Goal: Navigation & Orientation: Find specific page/section

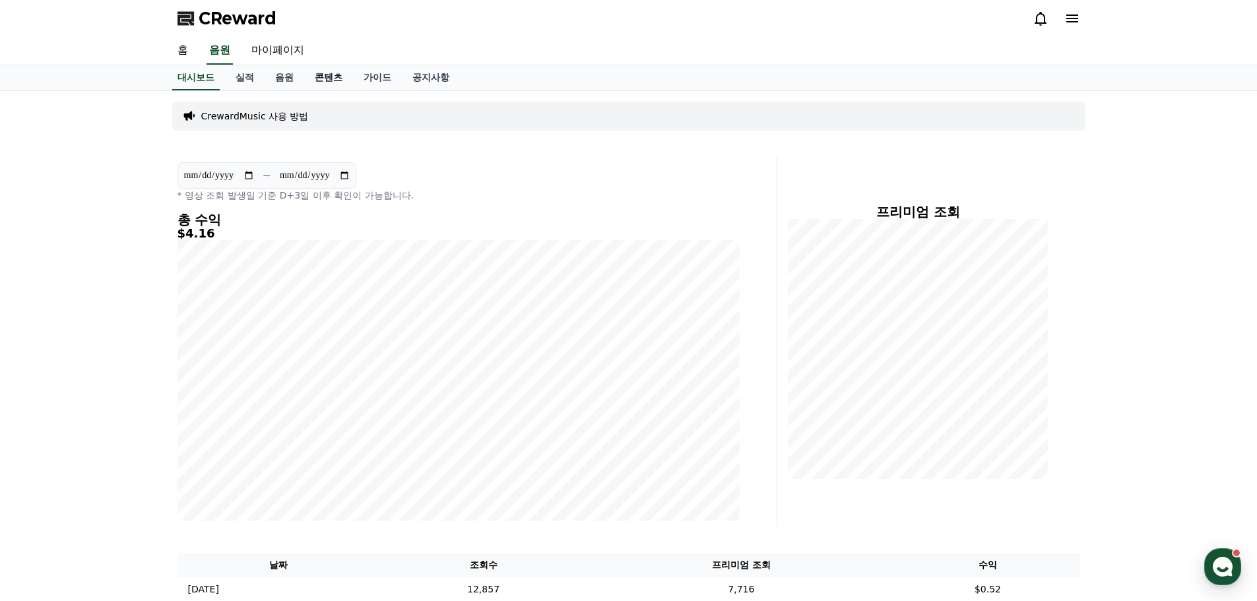
click at [343, 75] on link "콘텐츠" at bounding box center [328, 77] width 49 height 25
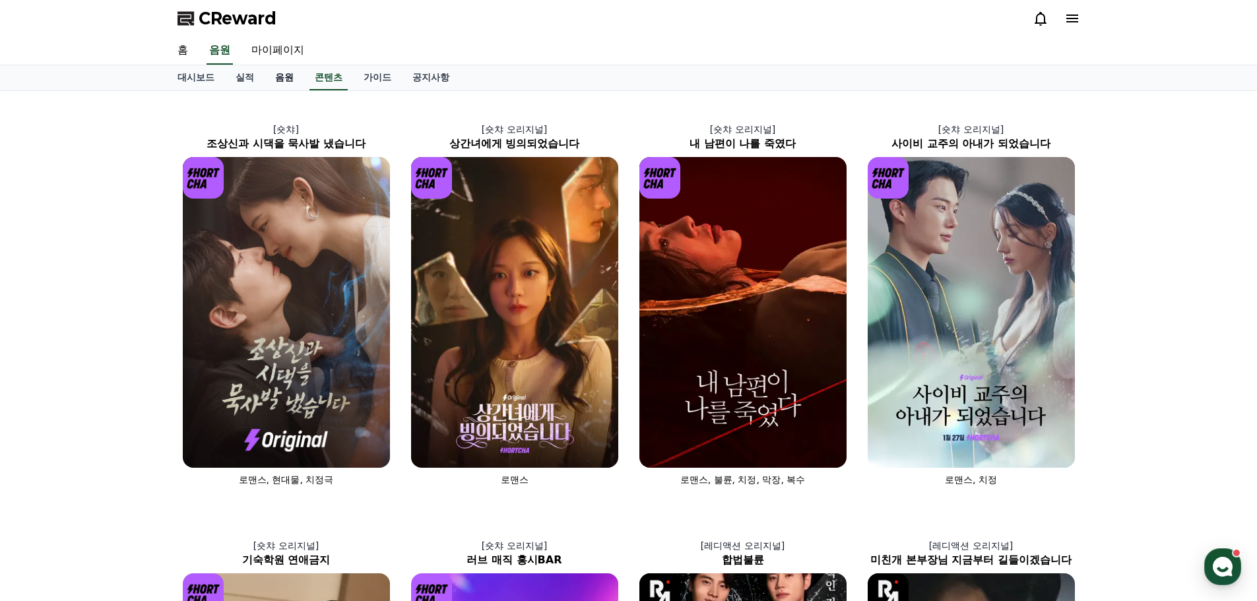
click at [298, 75] on link "음원" at bounding box center [285, 77] width 40 height 25
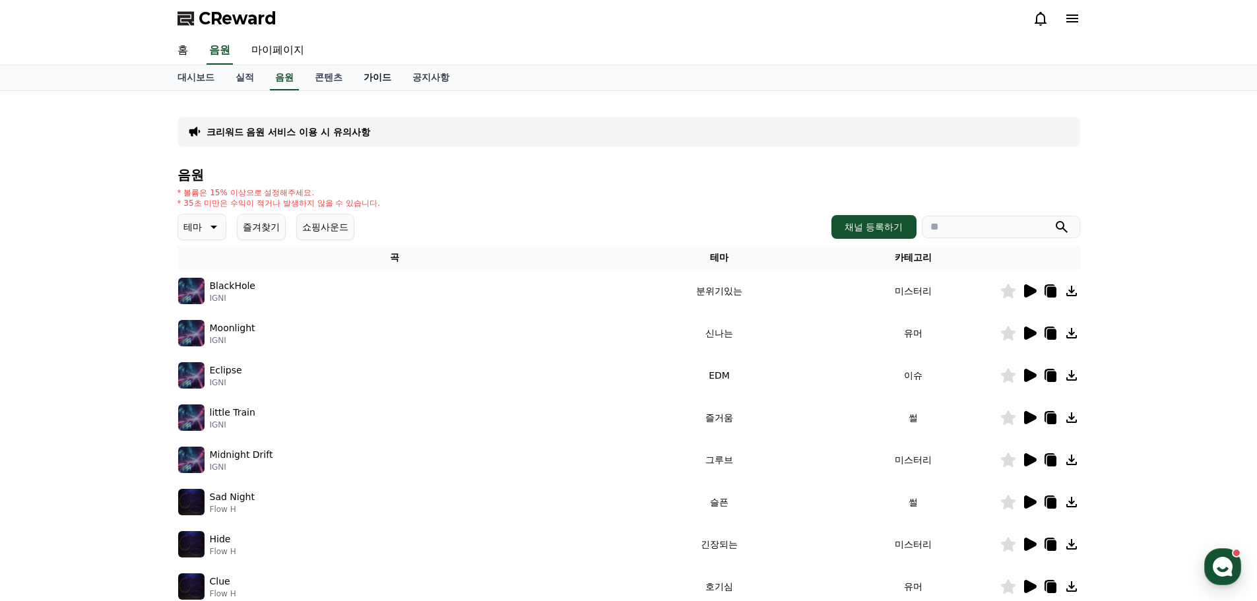
click at [394, 78] on link "가이드" at bounding box center [377, 77] width 49 height 25
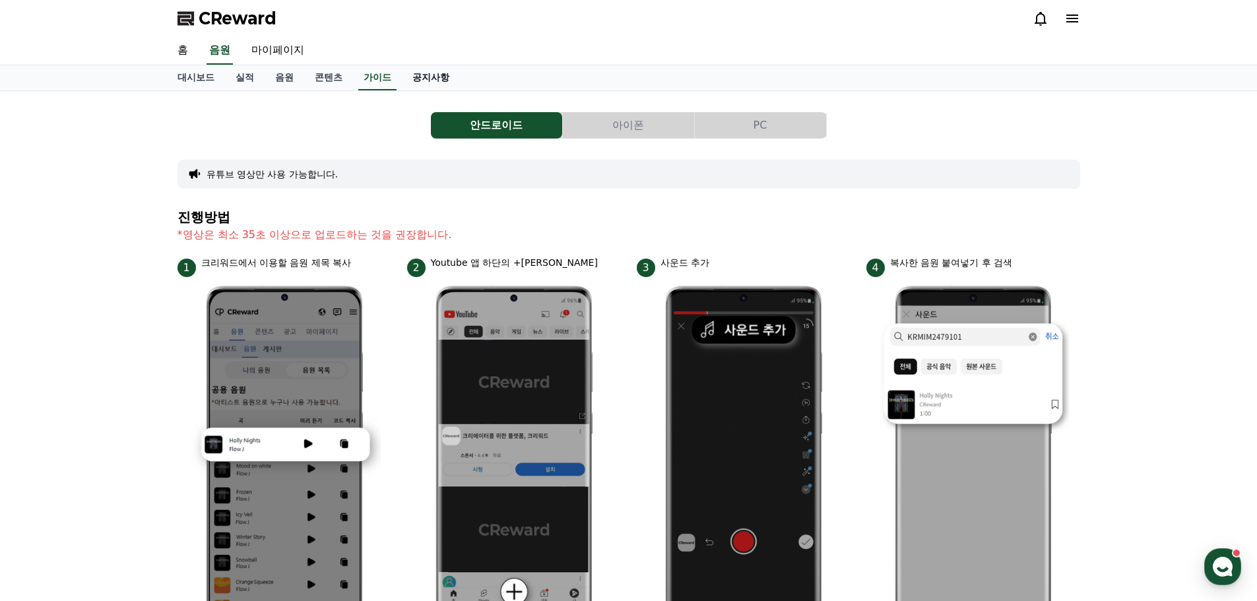
click at [437, 80] on link "공지사항" at bounding box center [431, 77] width 58 height 25
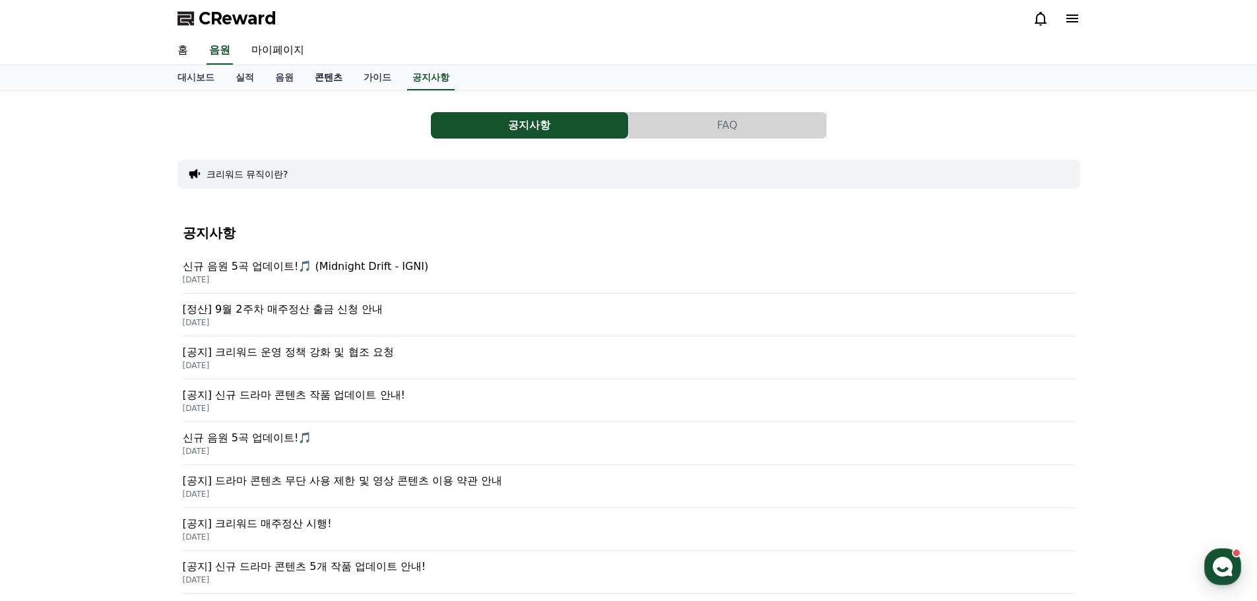
click at [320, 83] on link "콘텐츠" at bounding box center [328, 77] width 49 height 25
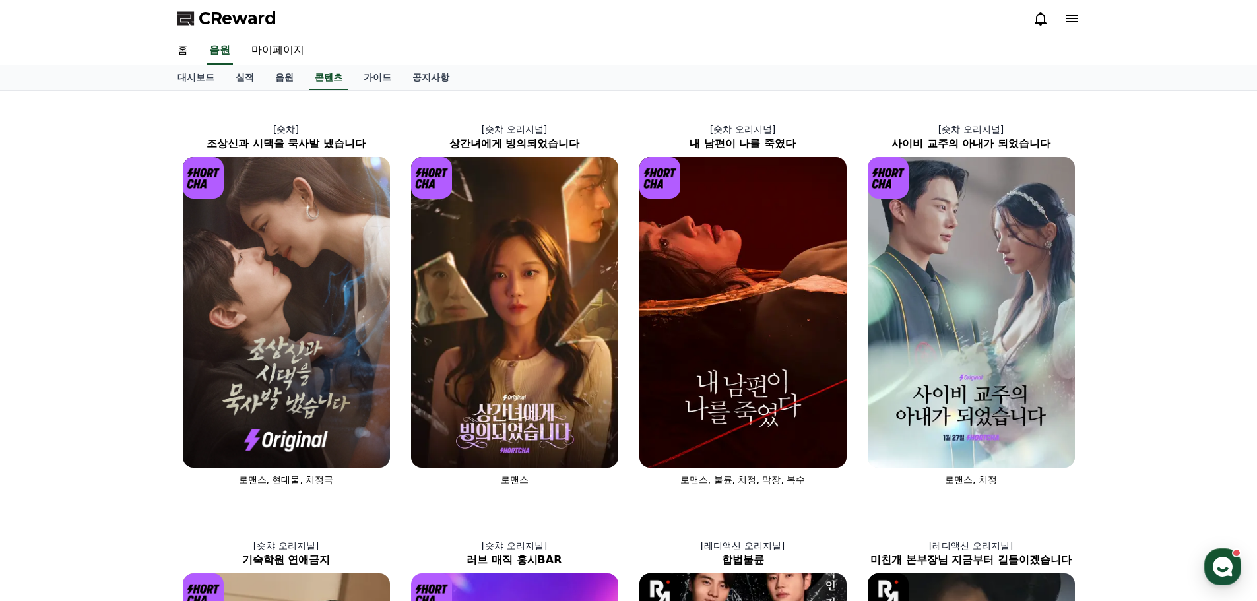
drag, startPoint x: 320, startPoint y: 83, endPoint x: 321, endPoint y: 94, distance: 11.2
click at [320, 85] on link "콘텐츠" at bounding box center [329, 77] width 38 height 25
click at [189, 48] on link "홈" at bounding box center [183, 51] width 32 height 28
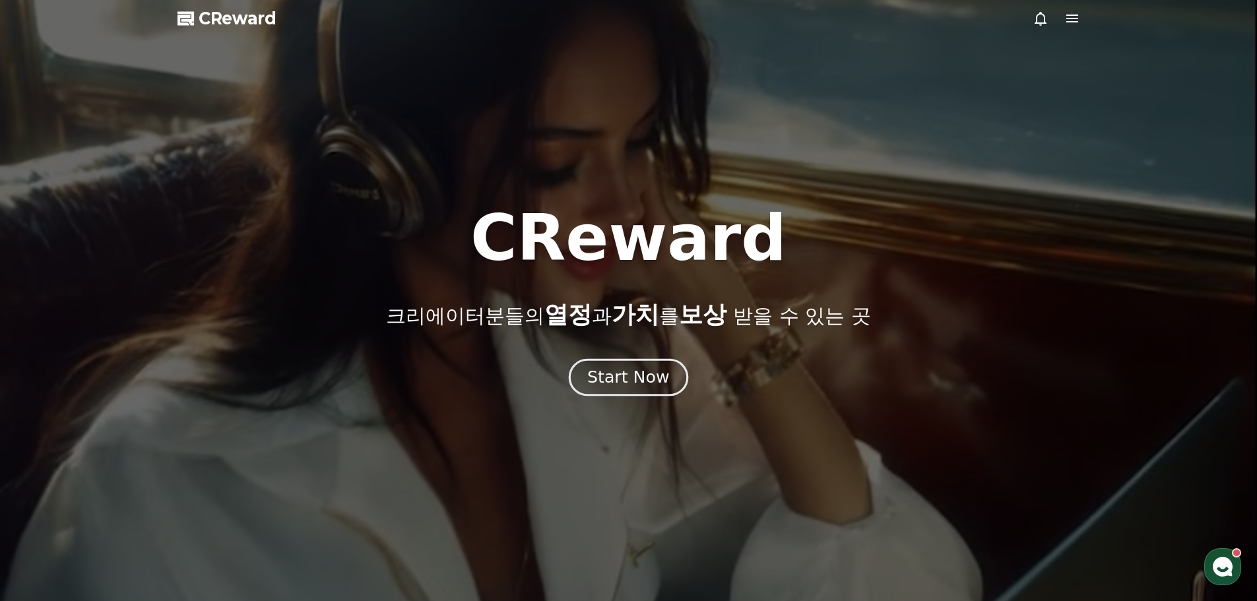
click at [651, 381] on div "Start Now" at bounding box center [628, 377] width 82 height 22
